Goal: Check status: Check status

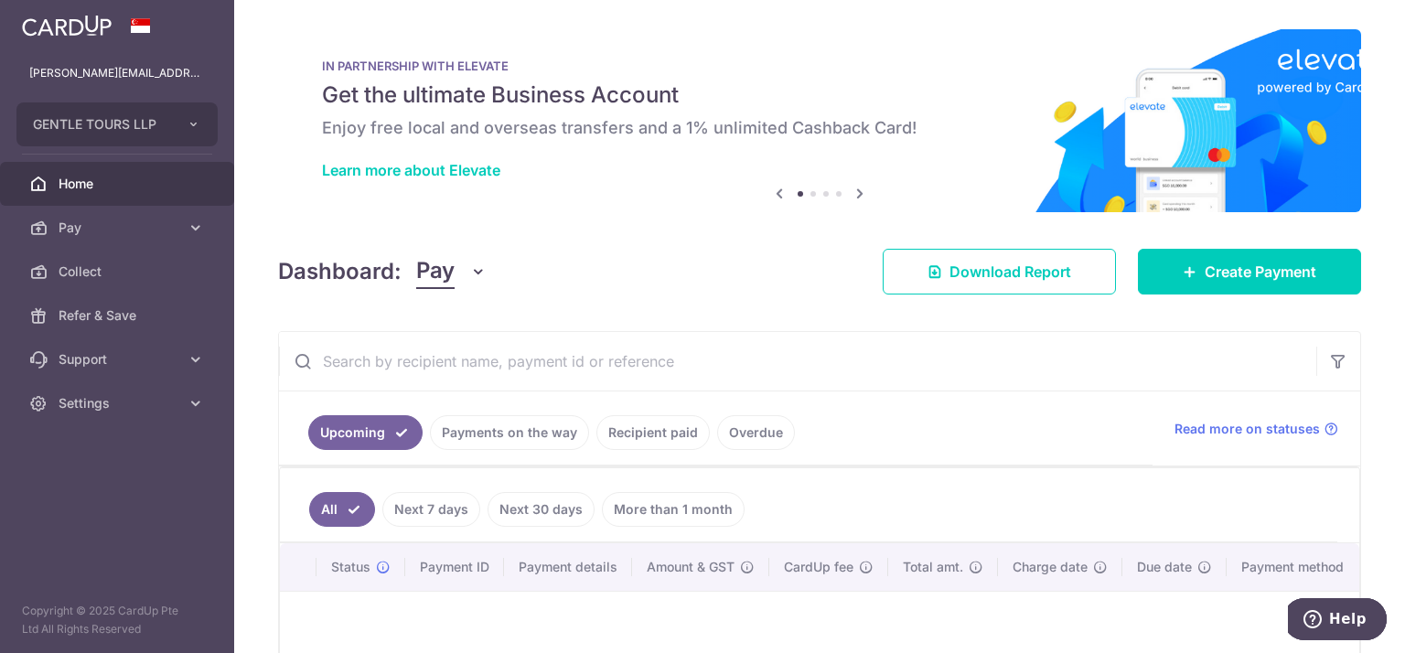
click at [530, 433] on link "Payments on the way" at bounding box center [509, 432] width 159 height 35
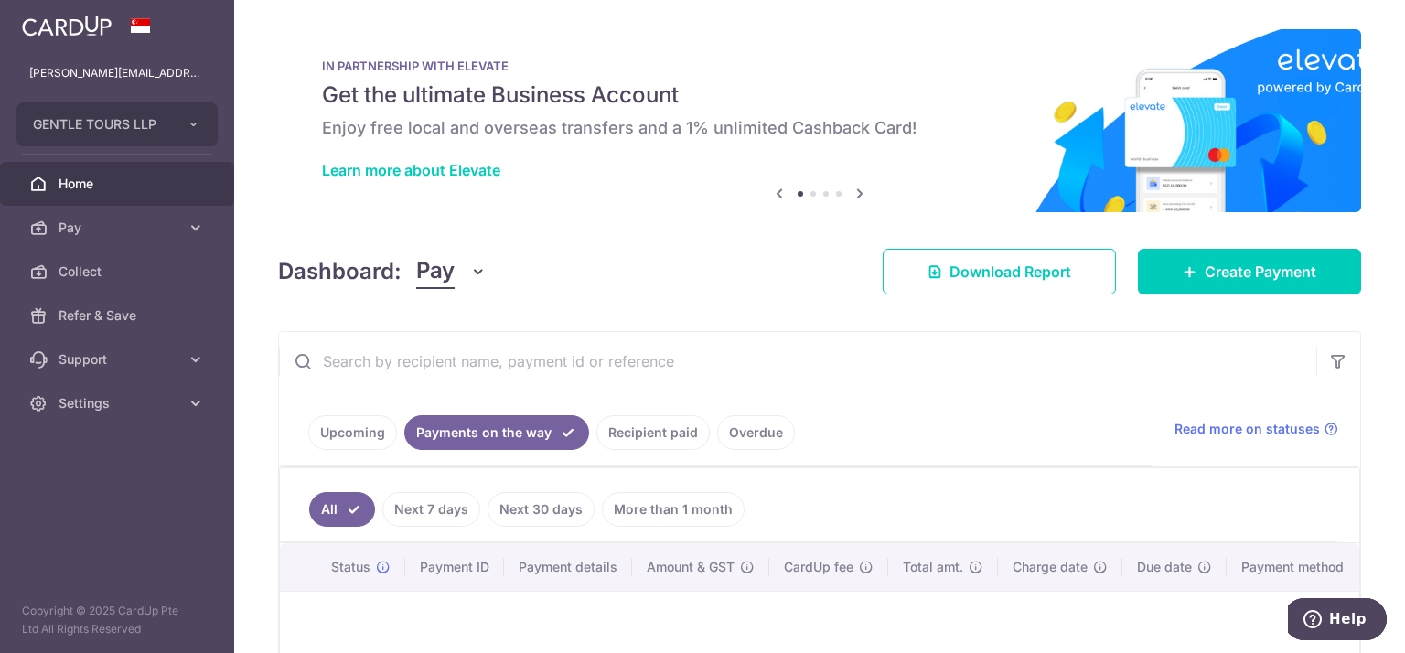
click at [756, 437] on link "Overdue" at bounding box center [756, 432] width 78 height 35
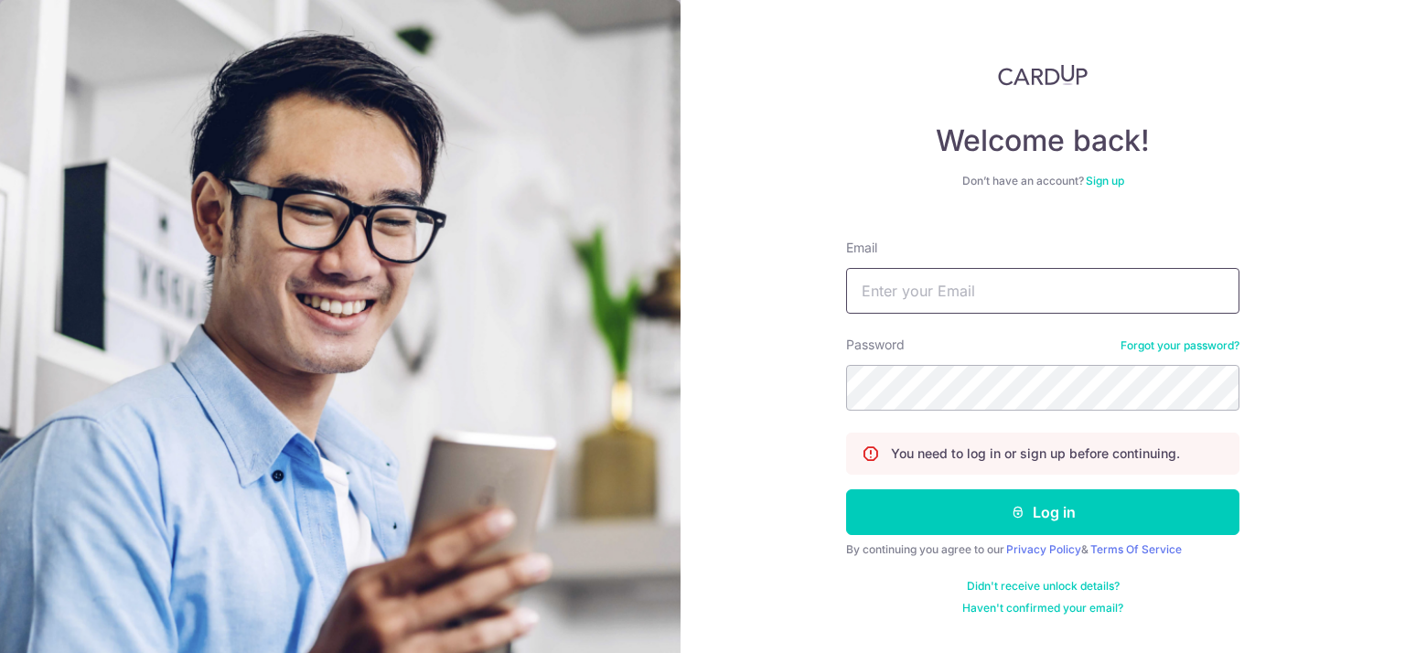
click at [1023, 283] on input "Email" at bounding box center [1042, 291] width 393 height 46
type input "[PERSON_NAME][EMAIL_ADDRESS][DOMAIN_NAME]"
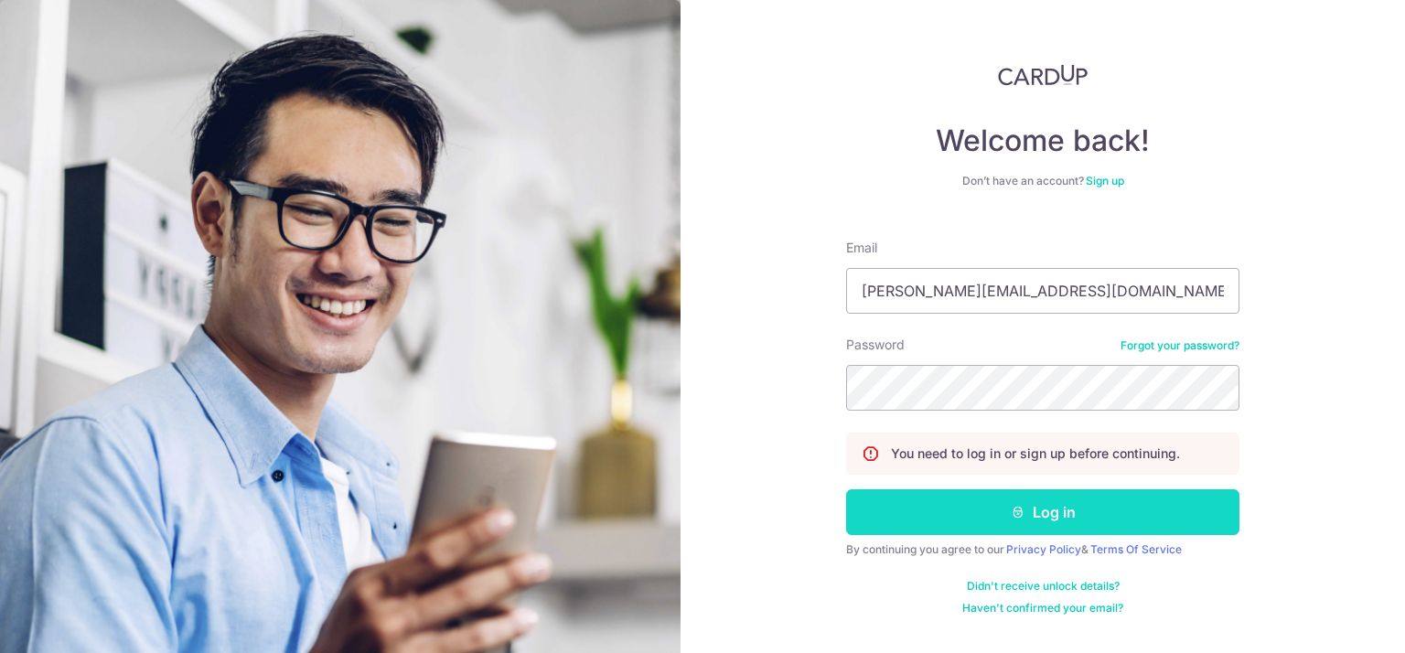
click at [1014, 528] on button "Log in" at bounding box center [1042, 512] width 393 height 46
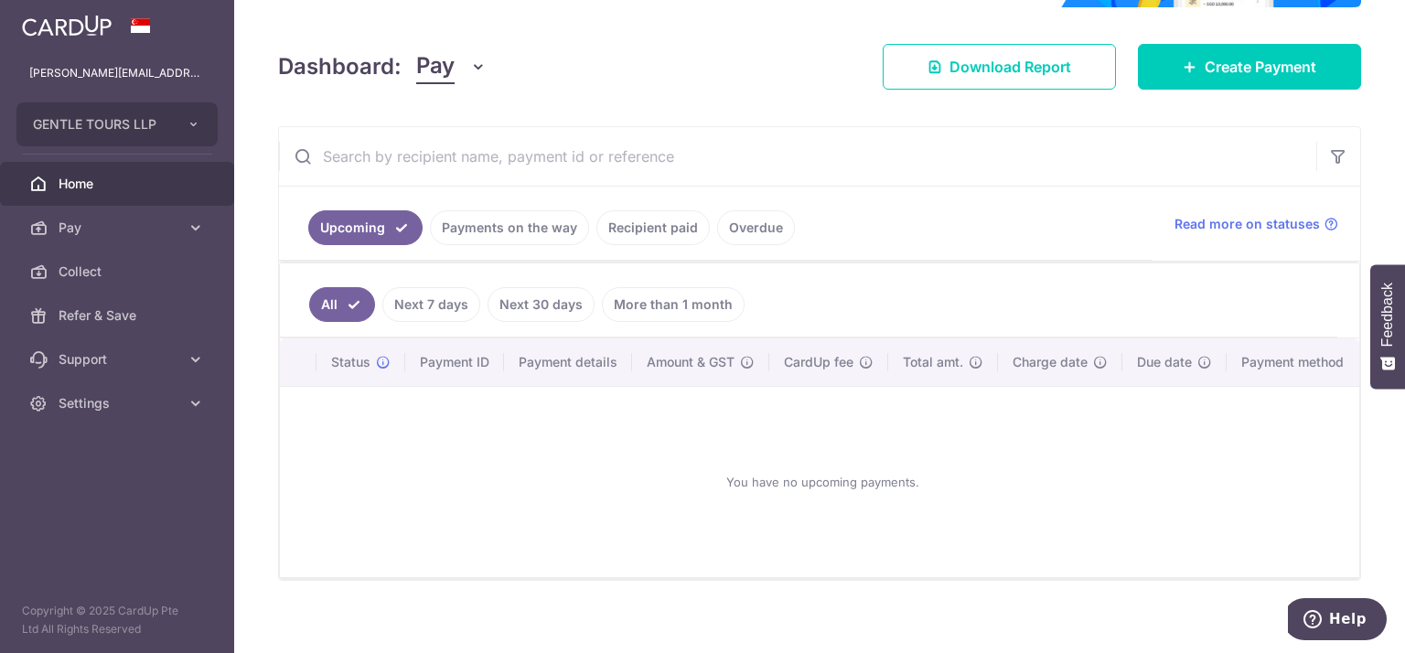
scroll to position [241, 0]
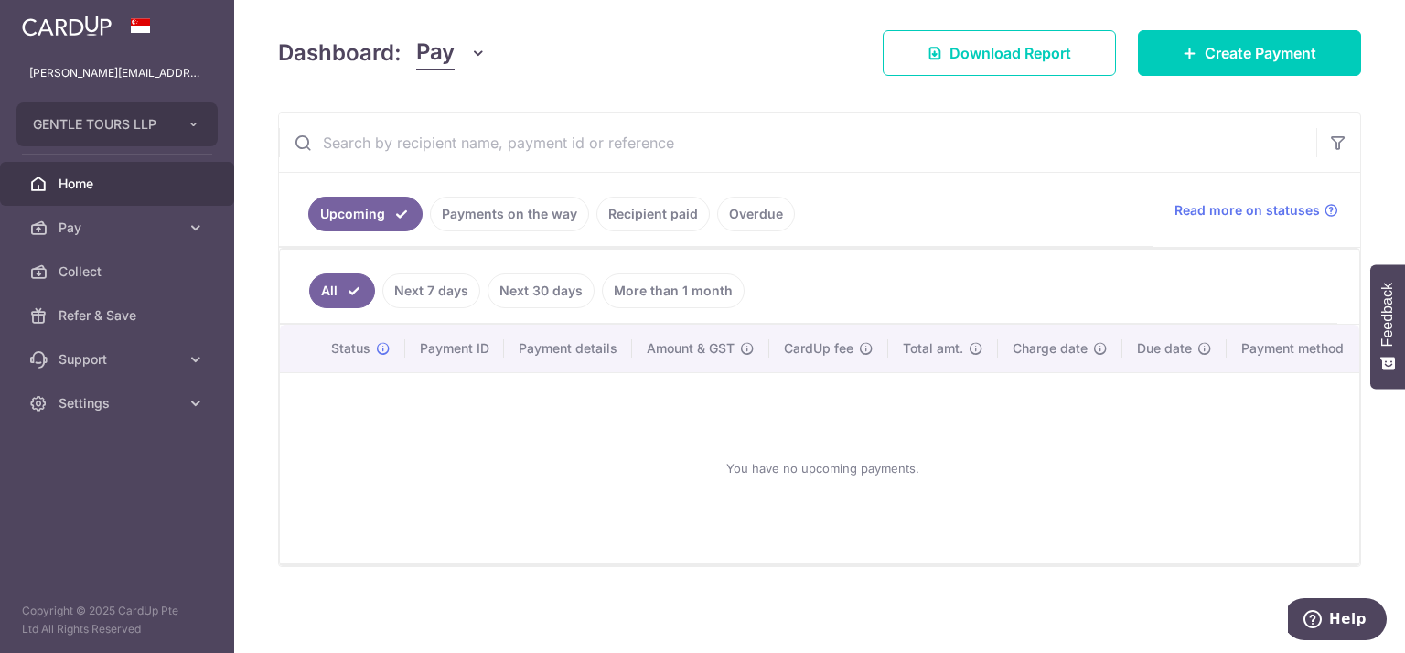
click at [744, 225] on link "Overdue" at bounding box center [756, 214] width 78 height 35
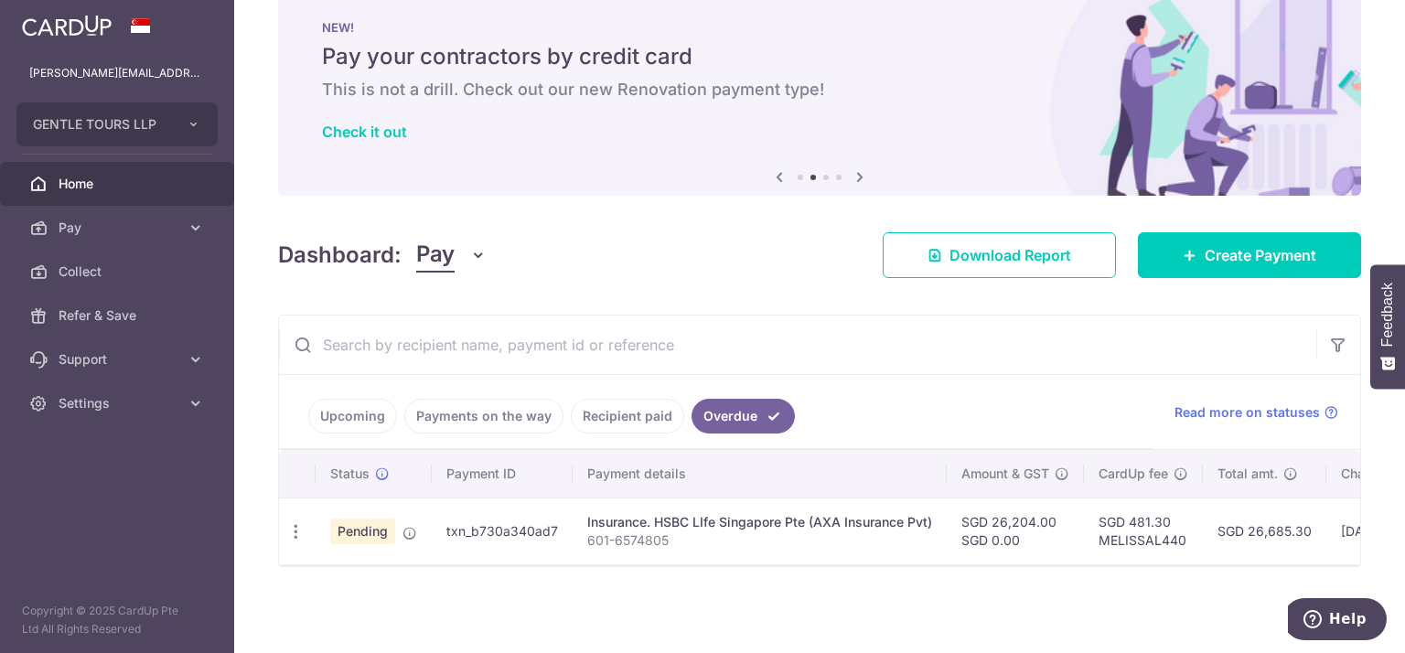
scroll to position [0, 0]
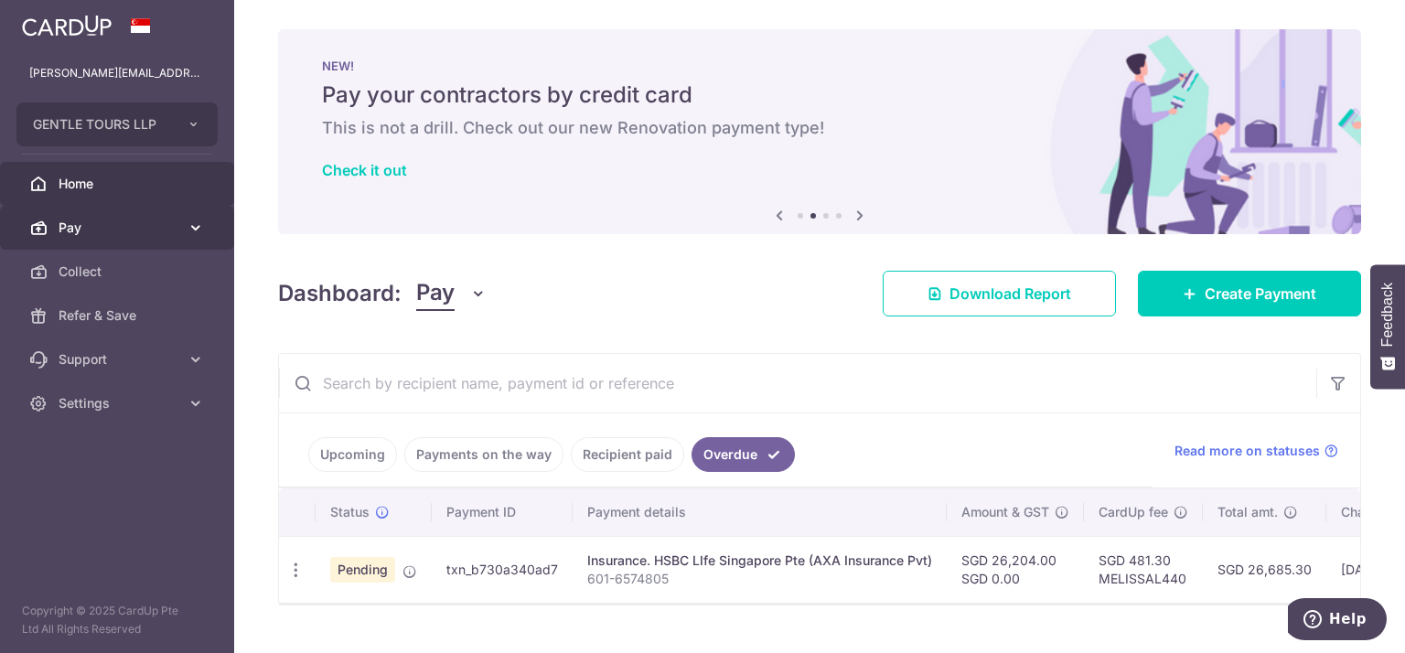
click at [193, 222] on icon at bounding box center [196, 228] width 18 height 18
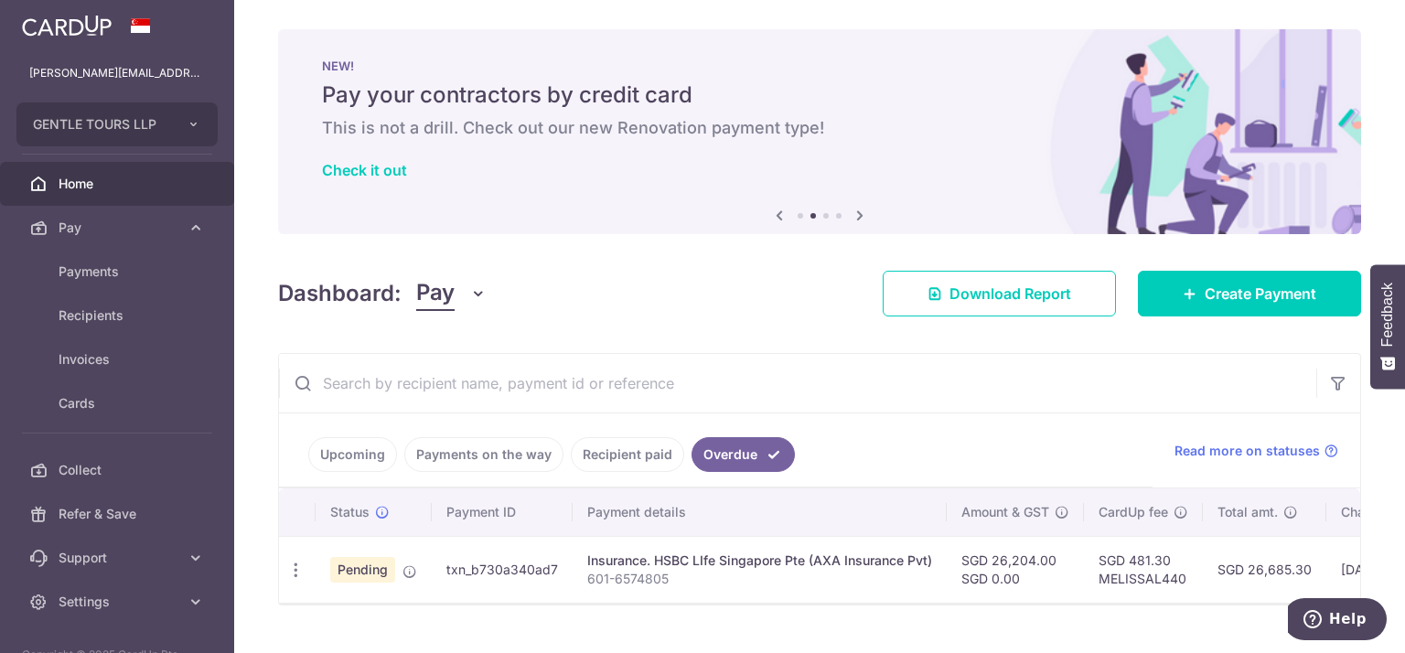
click at [666, 246] on div "× Pause Schedule Pause all future payments in this series Pause just this one p…" at bounding box center [819, 326] width 1171 height 653
